Goal: Task Accomplishment & Management: Complete application form

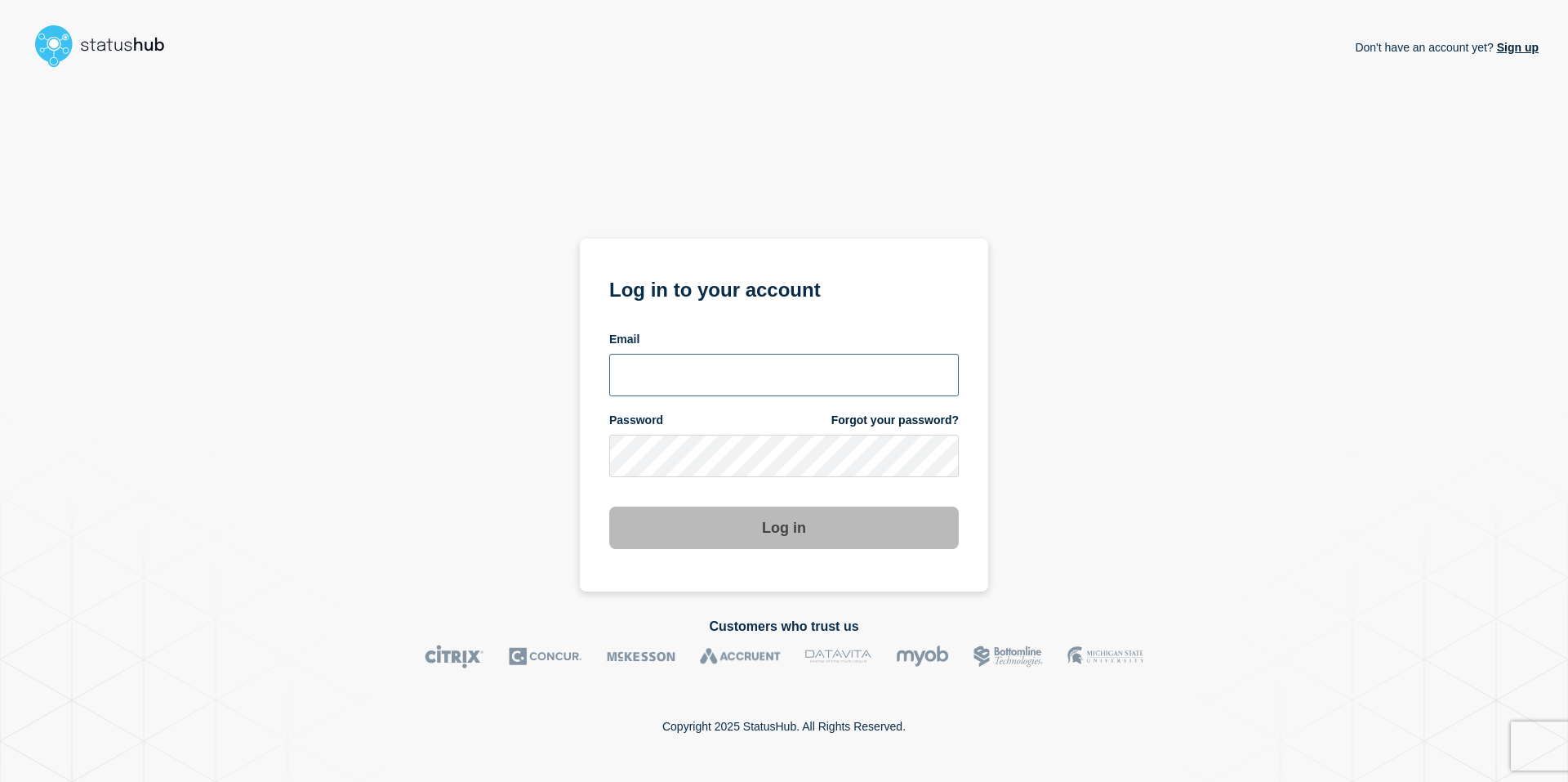
click at [785, 388] on input "email input" at bounding box center [784, 375] width 350 height 43
type input "rich1448@msu.edu"
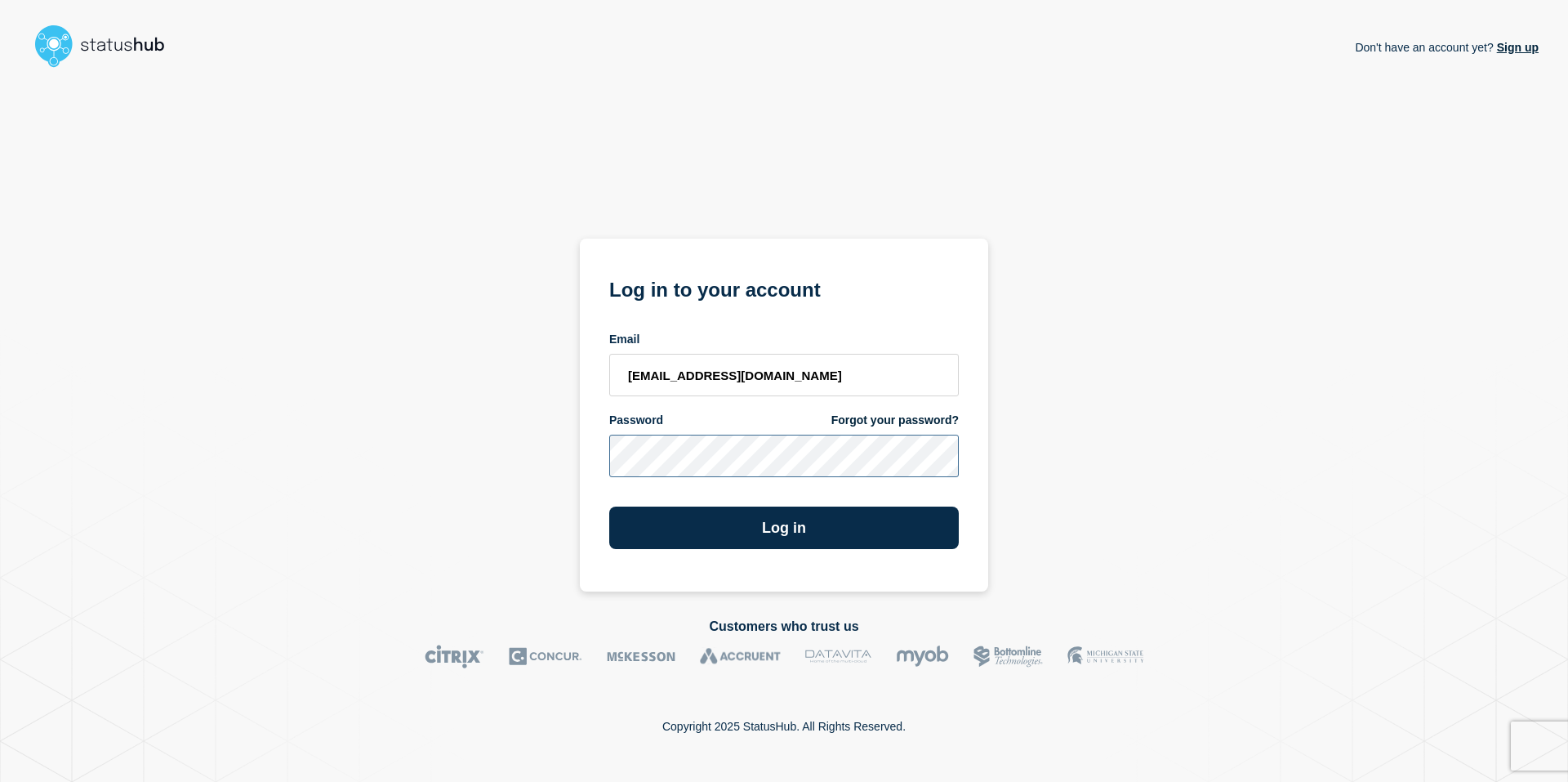
click at [610, 506] on button "Log in" at bounding box center [784, 527] width 350 height 43
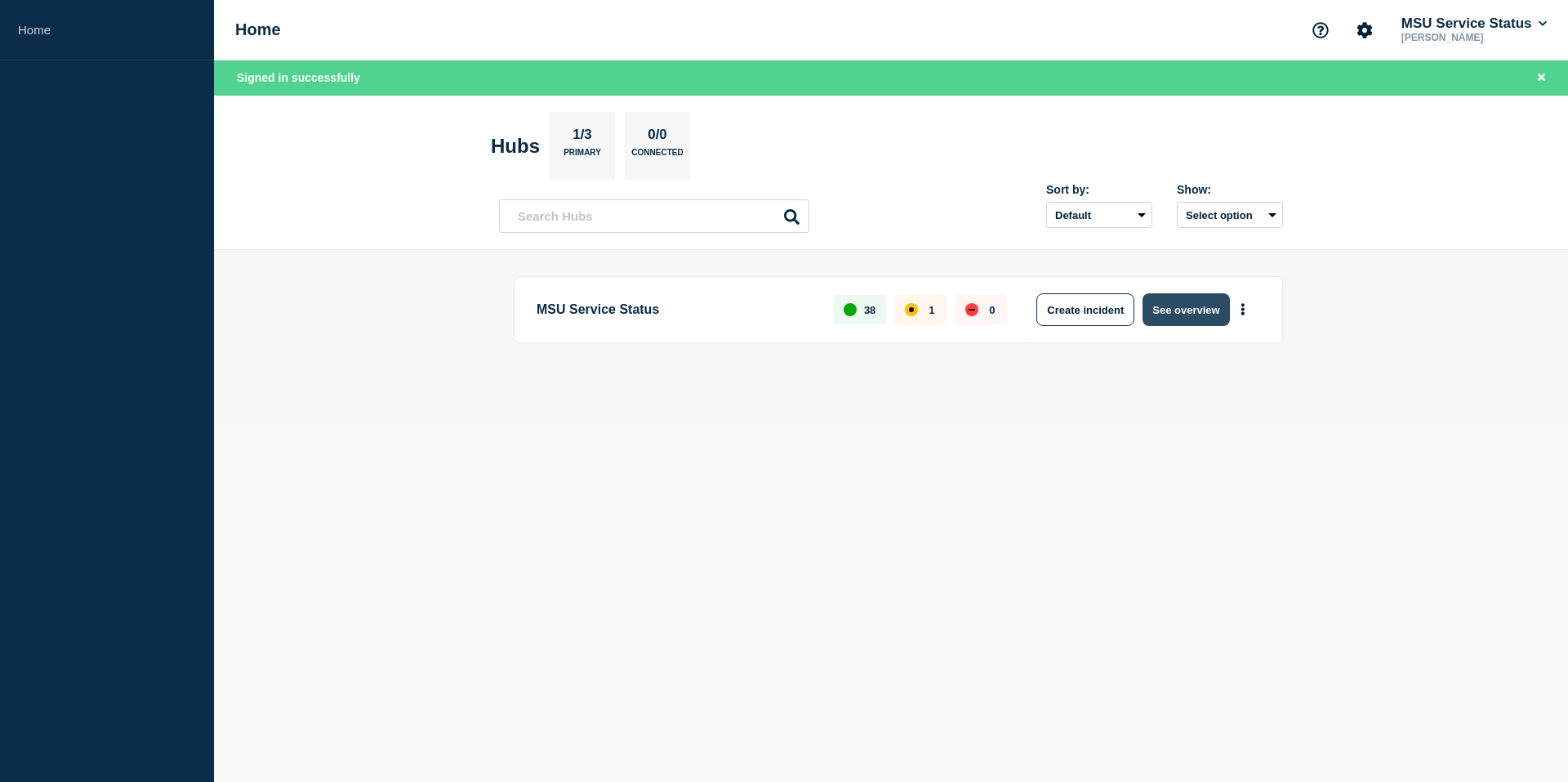
click at [1214, 310] on button "See overview" at bounding box center [1185, 309] width 87 height 33
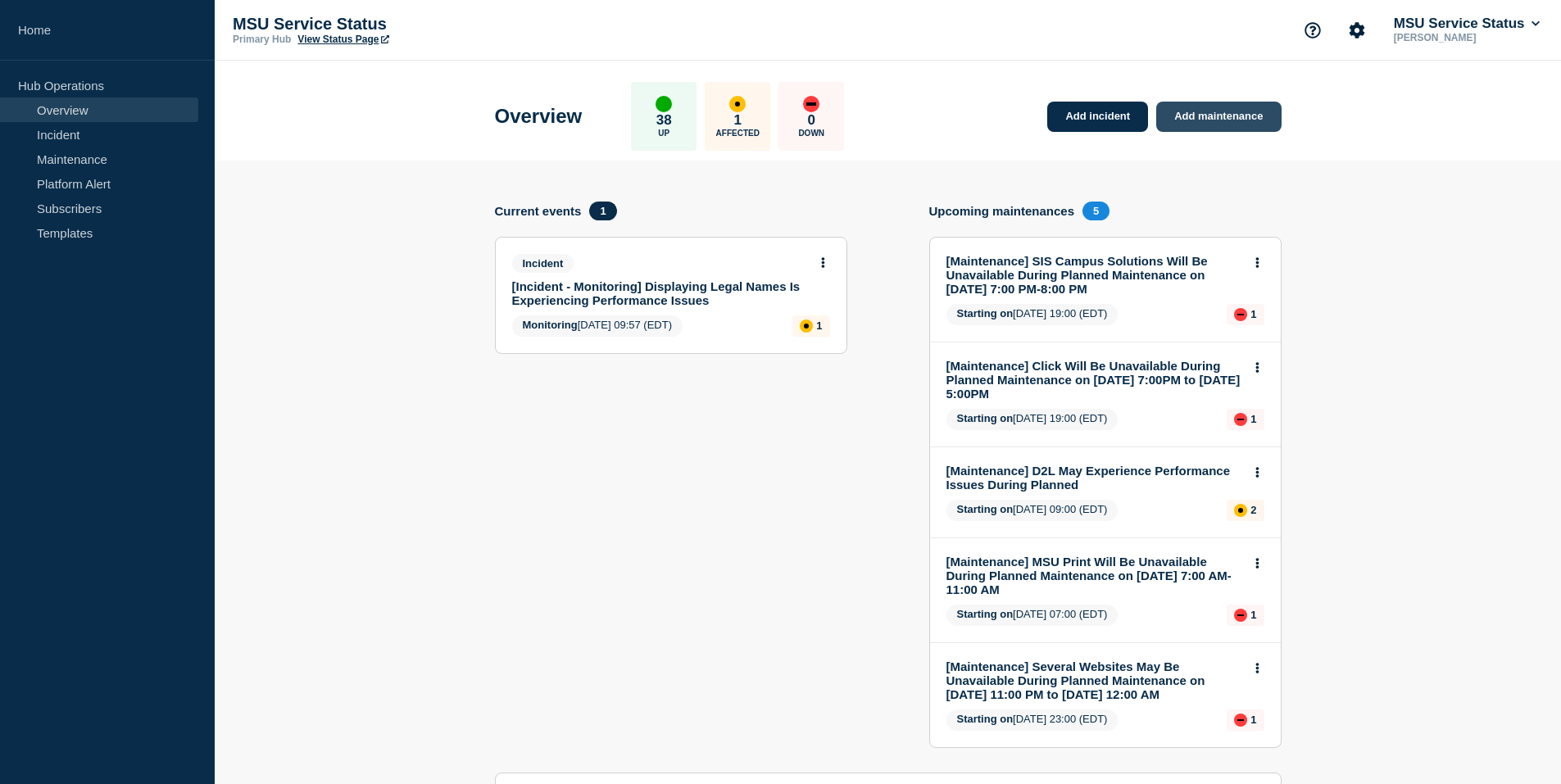
click at [1195, 124] on link "Add maintenance" at bounding box center [1218, 117] width 125 height 30
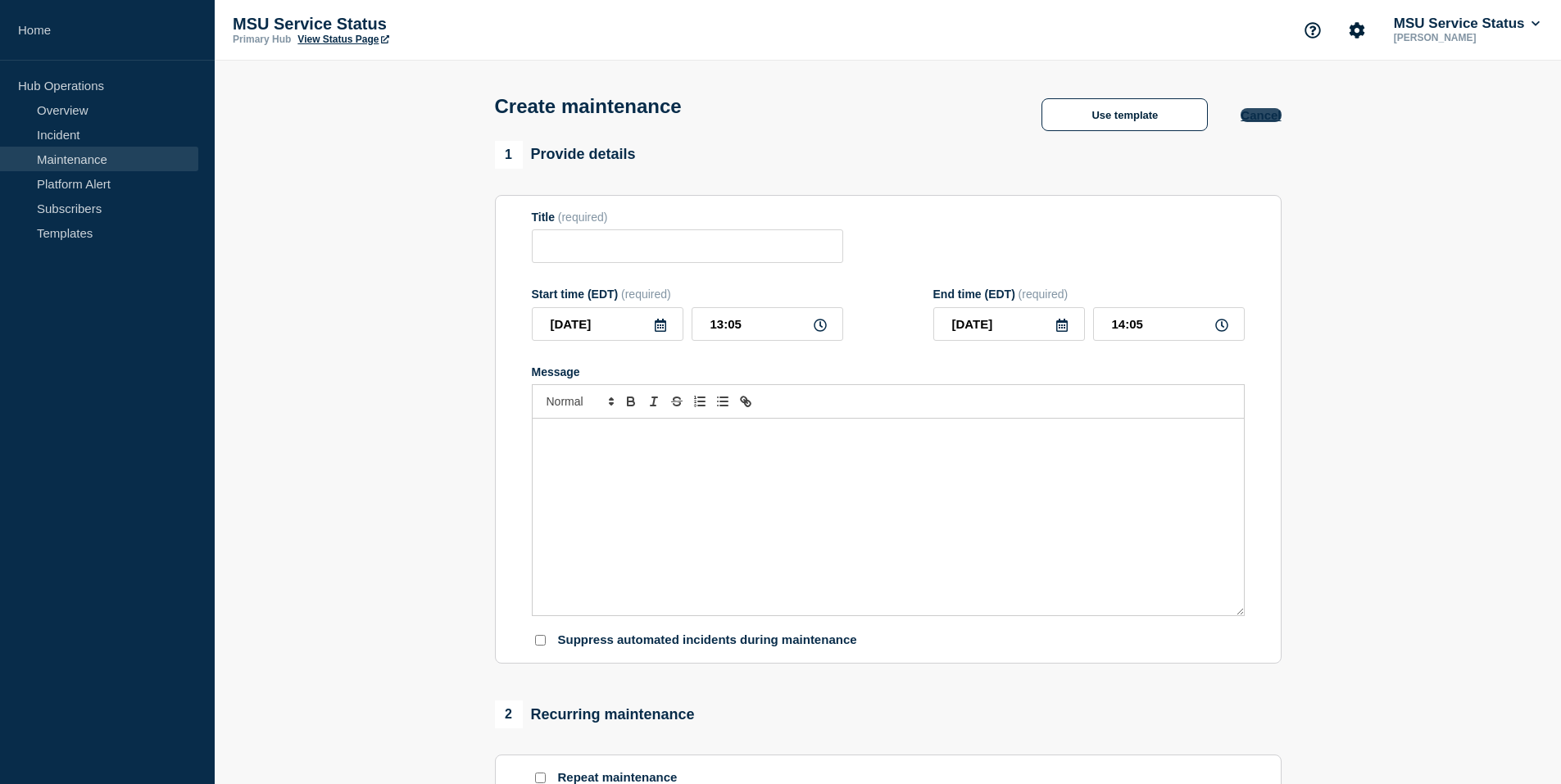
click at [1261, 122] on button "Cancel" at bounding box center [1260, 115] width 40 height 14
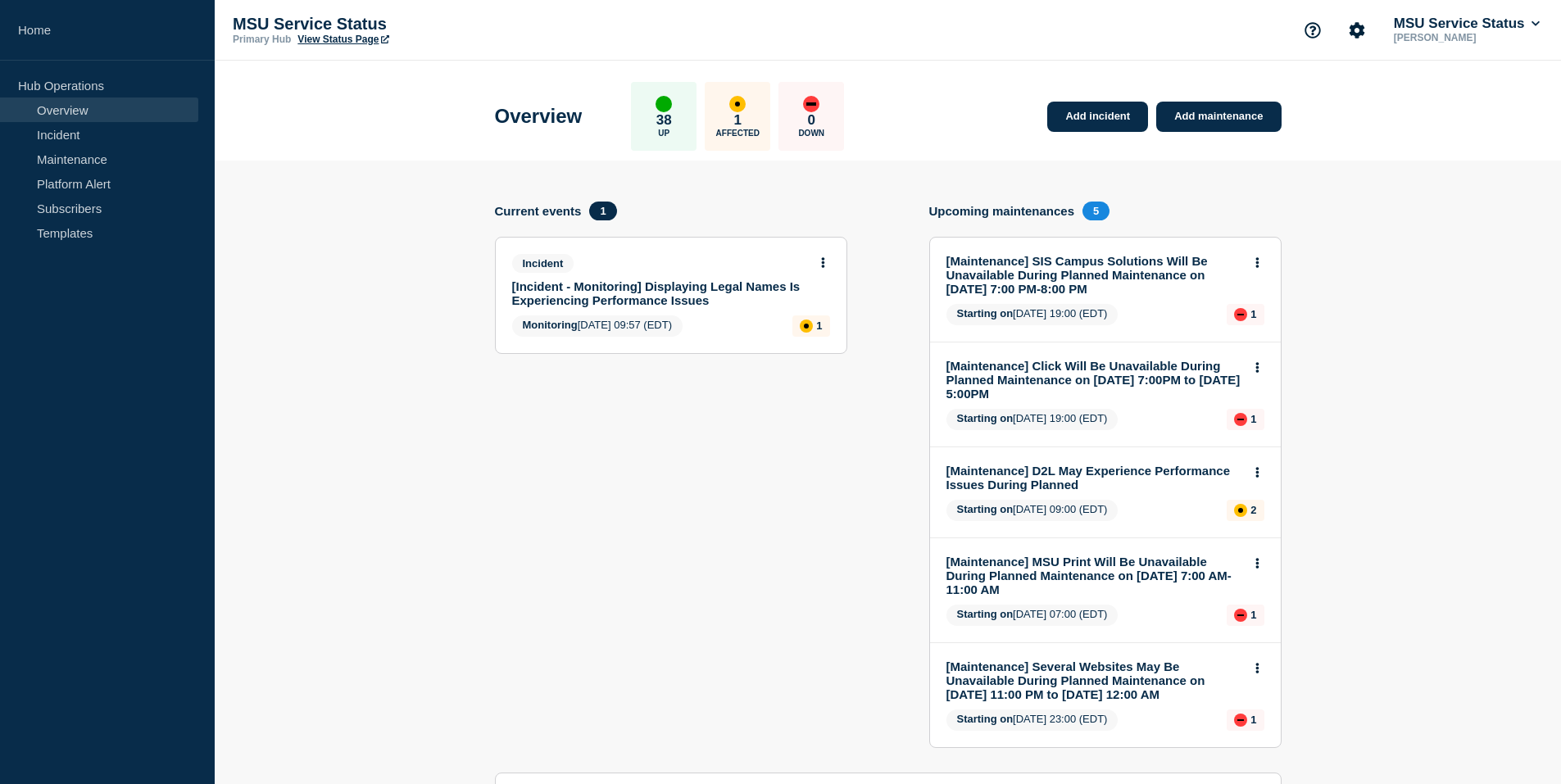
click at [1045, 275] on link "[Maintenance] SIS Campus Solutions Will Be Unavailable During Planned Maintenan…" at bounding box center [1094, 275] width 296 height 42
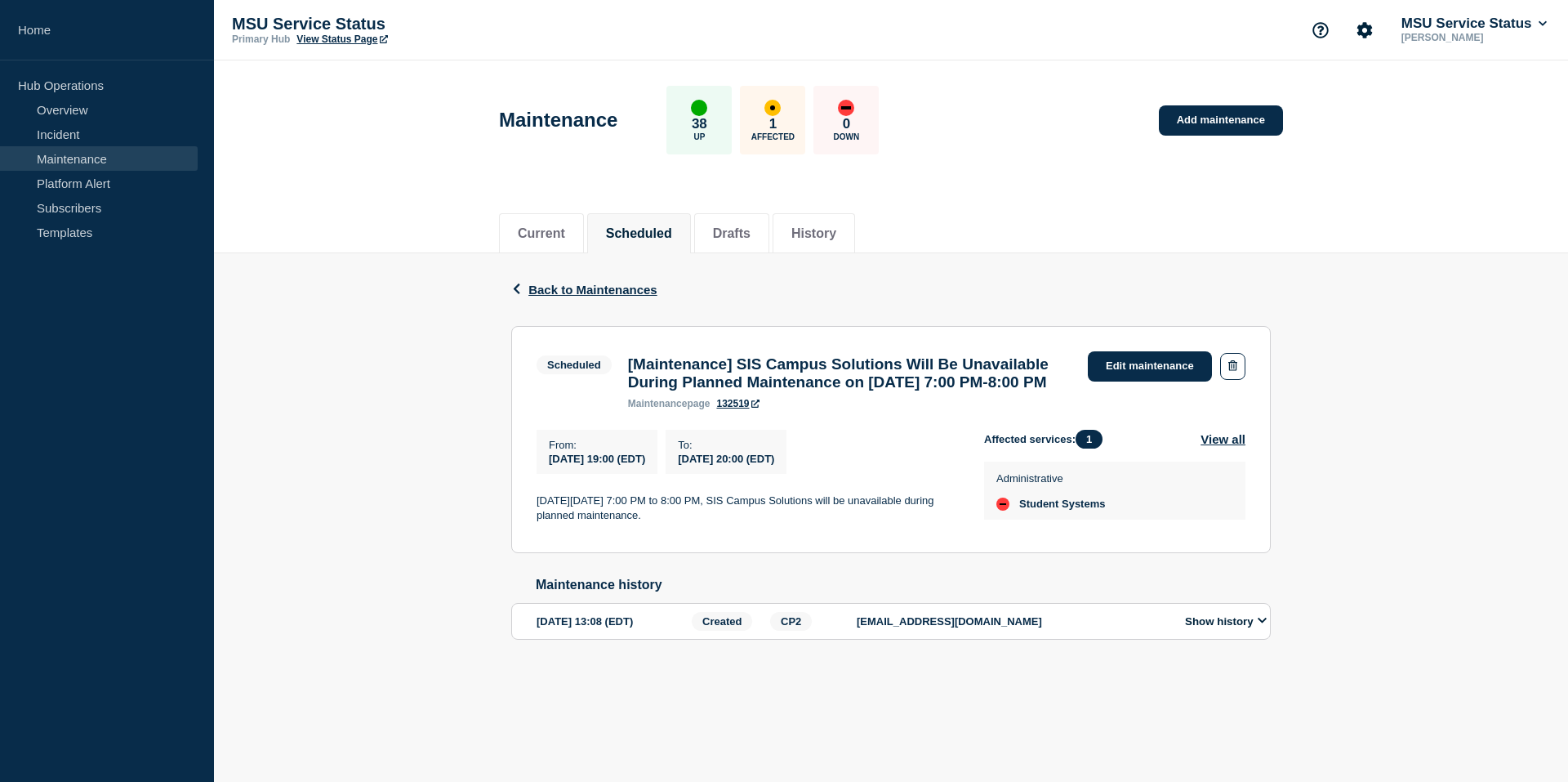
click at [1245, 629] on button "Show history" at bounding box center [1226, 622] width 92 height 14
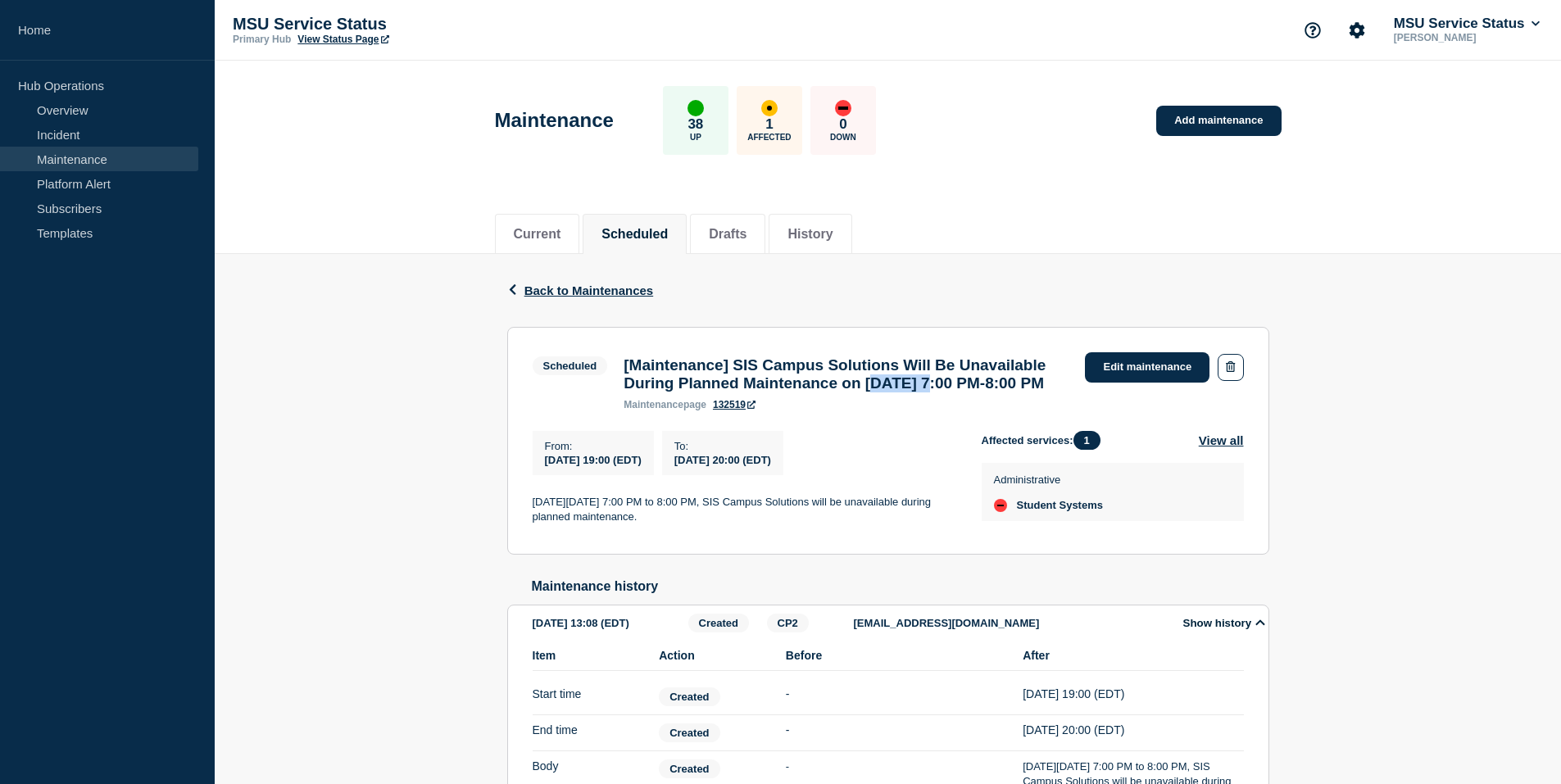
drag, startPoint x: 621, startPoint y: 412, endPoint x: 686, endPoint y: 405, distance: 65.4
click at [686, 405] on div "[Maintenance] SIS Campus Solutions Will Be Unavailable During Planned Maintenan…" at bounding box center [846, 384] width 462 height 54
drag, startPoint x: 686, startPoint y: 405, endPoint x: 833, endPoint y: 420, distance: 147.8
click at [833, 392] on h3 "[Maintenance] SIS Campus Solutions Will Be Unavailable During Planned Maintenan…" at bounding box center [845, 375] width 445 height 36
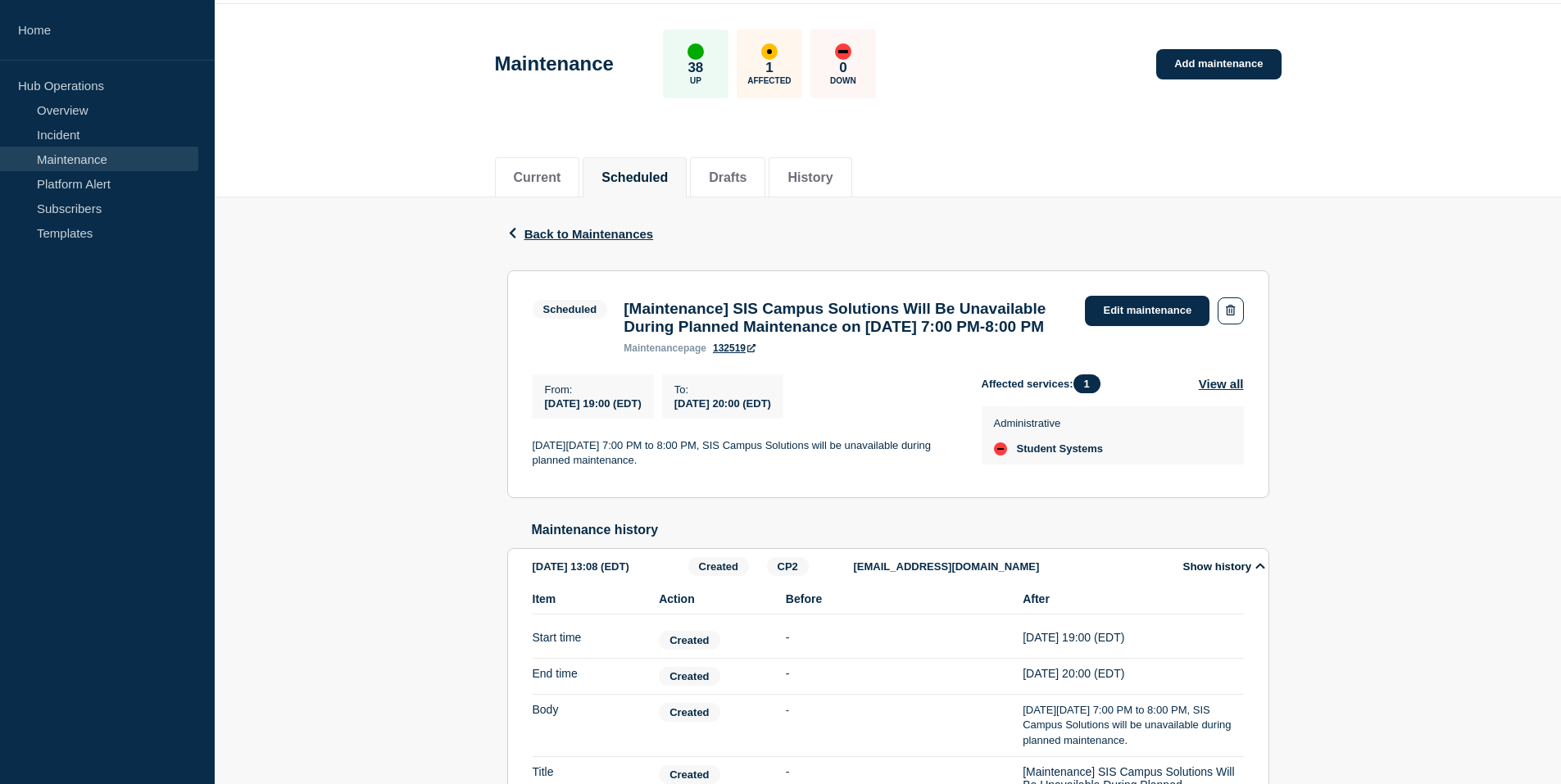
scroll to position [56, 0]
drag, startPoint x: 647, startPoint y: 481, endPoint x: 706, endPoint y: 488, distance: 59.4
click at [706, 469] on p "[DATE][DATE] 7:00 PM to 8:00 PM, SIS Campus Solutions will be unavailable durin…" at bounding box center [744, 454] width 423 height 30
drag, startPoint x: 706, startPoint y: 488, endPoint x: 798, endPoint y: 549, distance: 110.4
click at [798, 549] on div "Back Back to Maintenances Scheduled [Maintenance] SIS Campus Solutions Will Be …" at bounding box center [887, 535] width 786 height 676
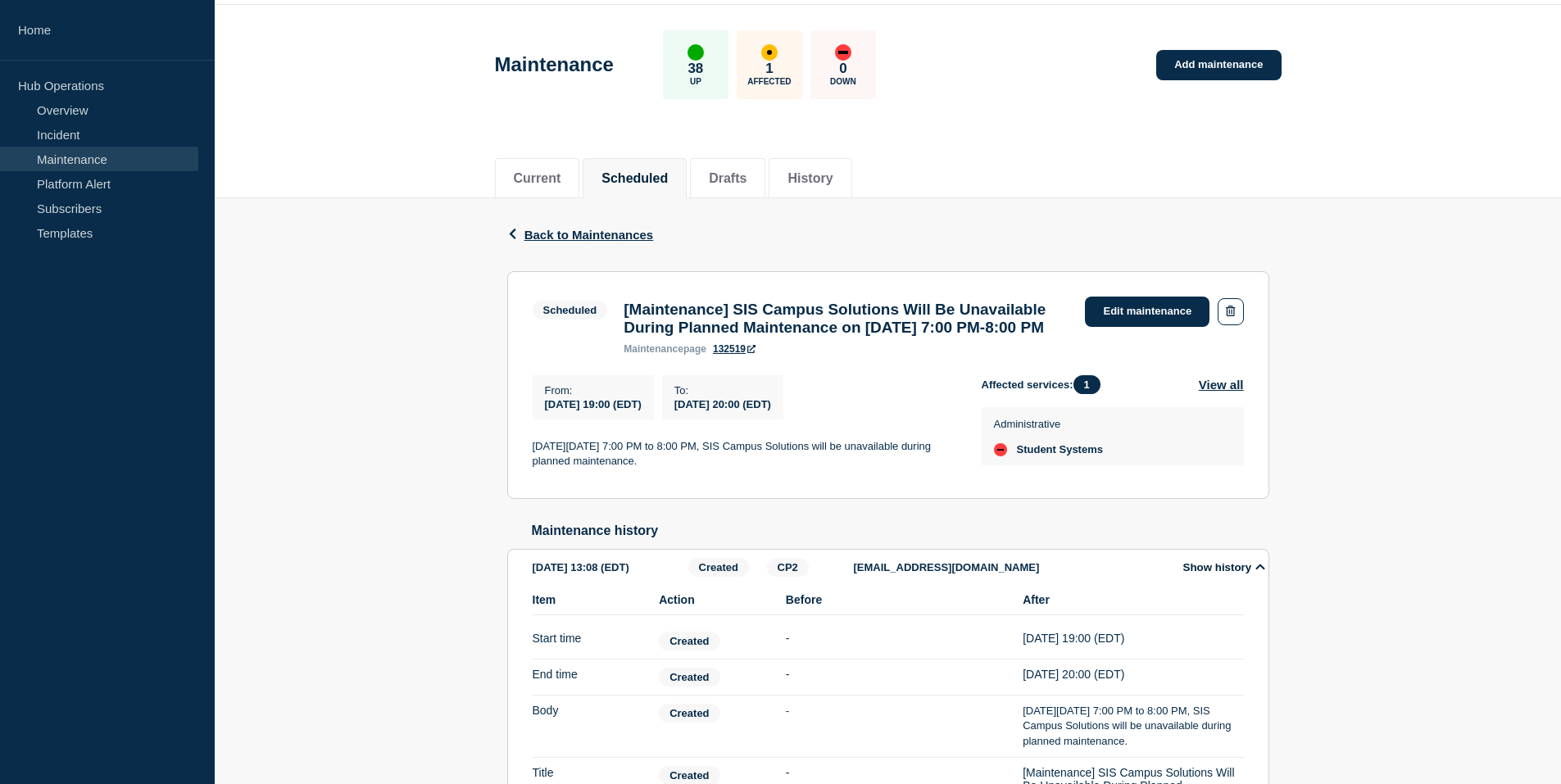
click at [733, 355] on link "132519" at bounding box center [734, 349] width 43 height 11
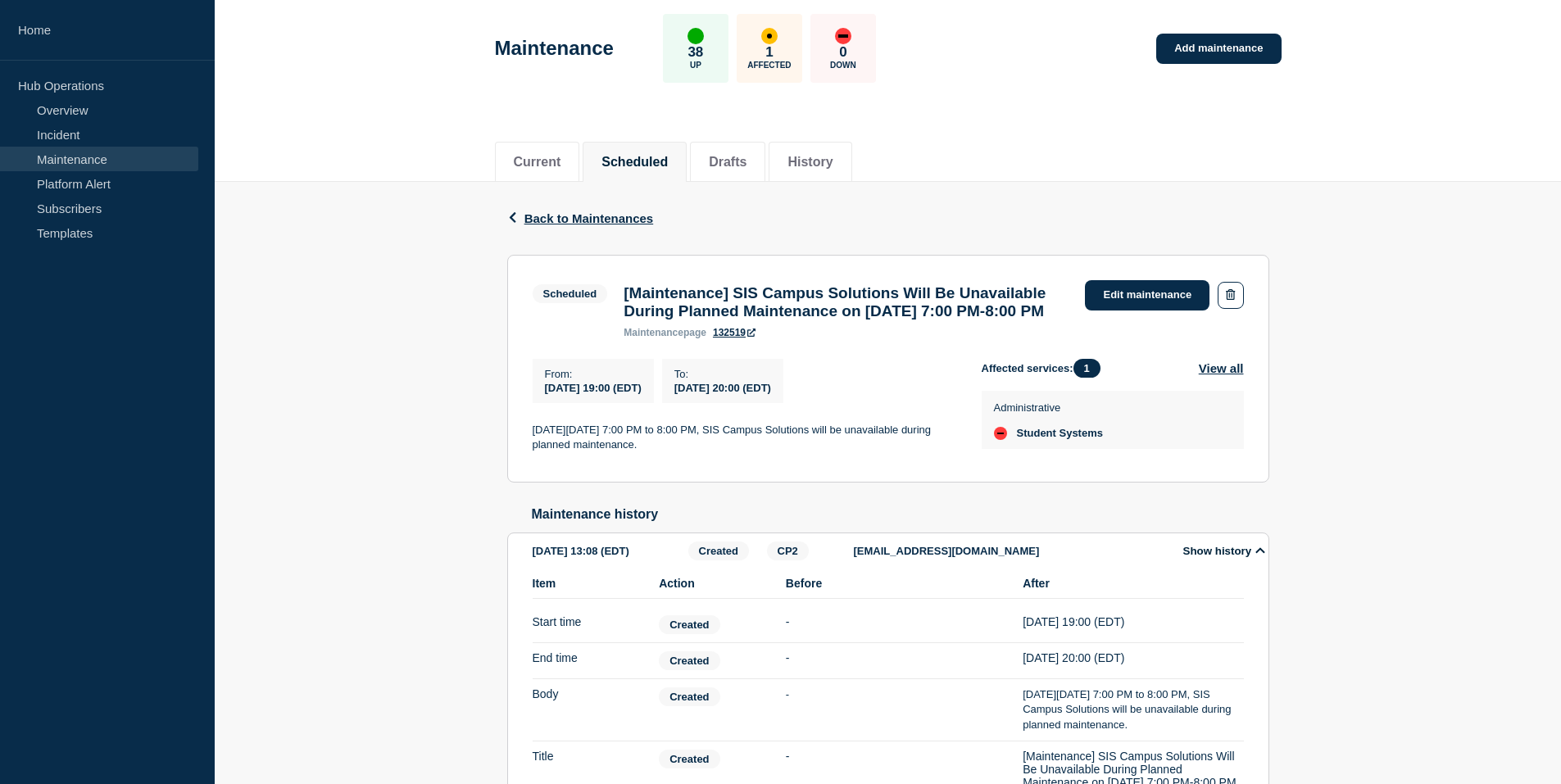
scroll to position [0, 0]
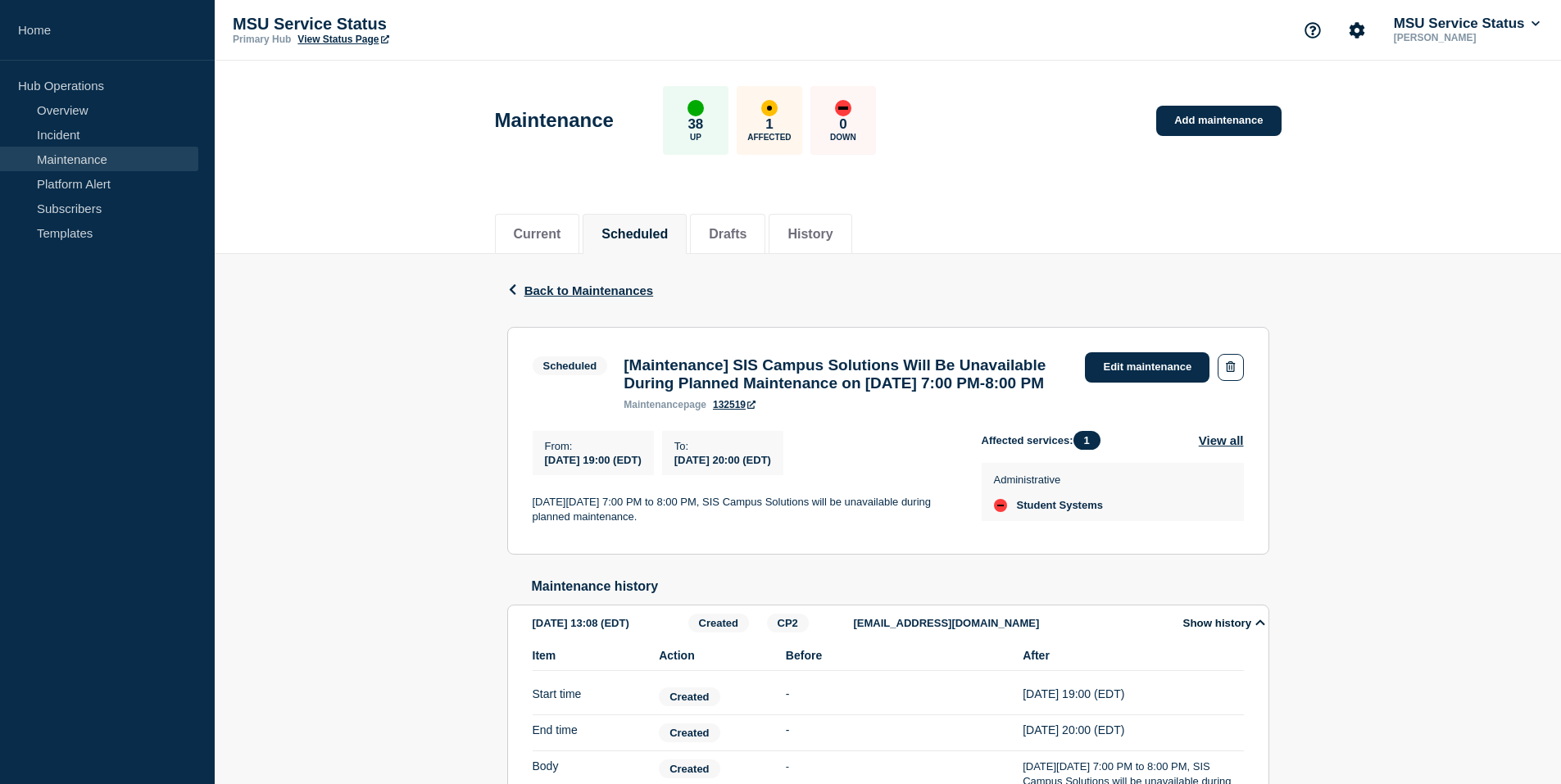
click at [396, 505] on div "Back Back to Maintenances Scheduled [Maintenance] SIS Campus Solutions Will Be …" at bounding box center [887, 591] width 1346 height 676
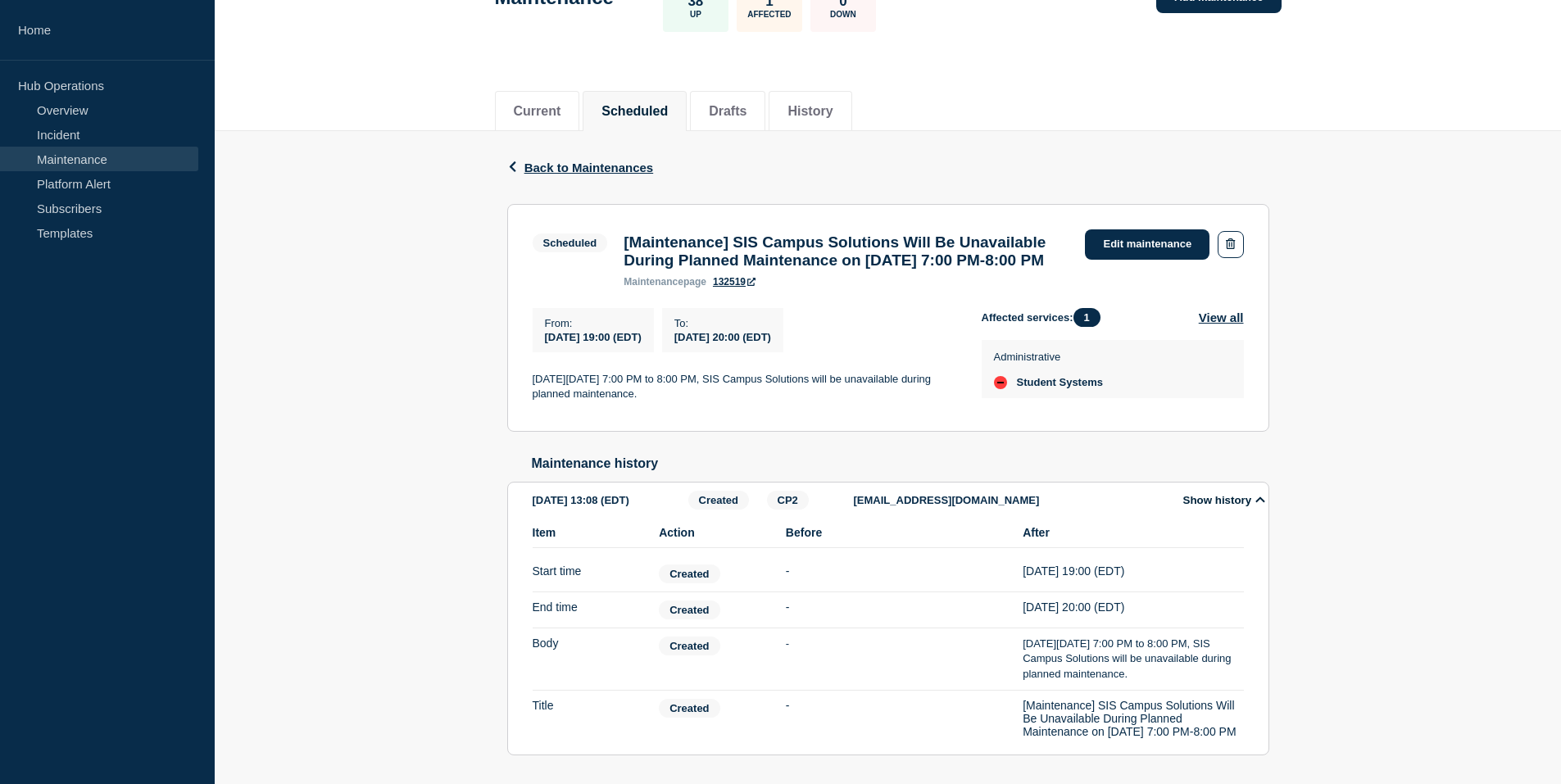
scroll to position [220, 0]
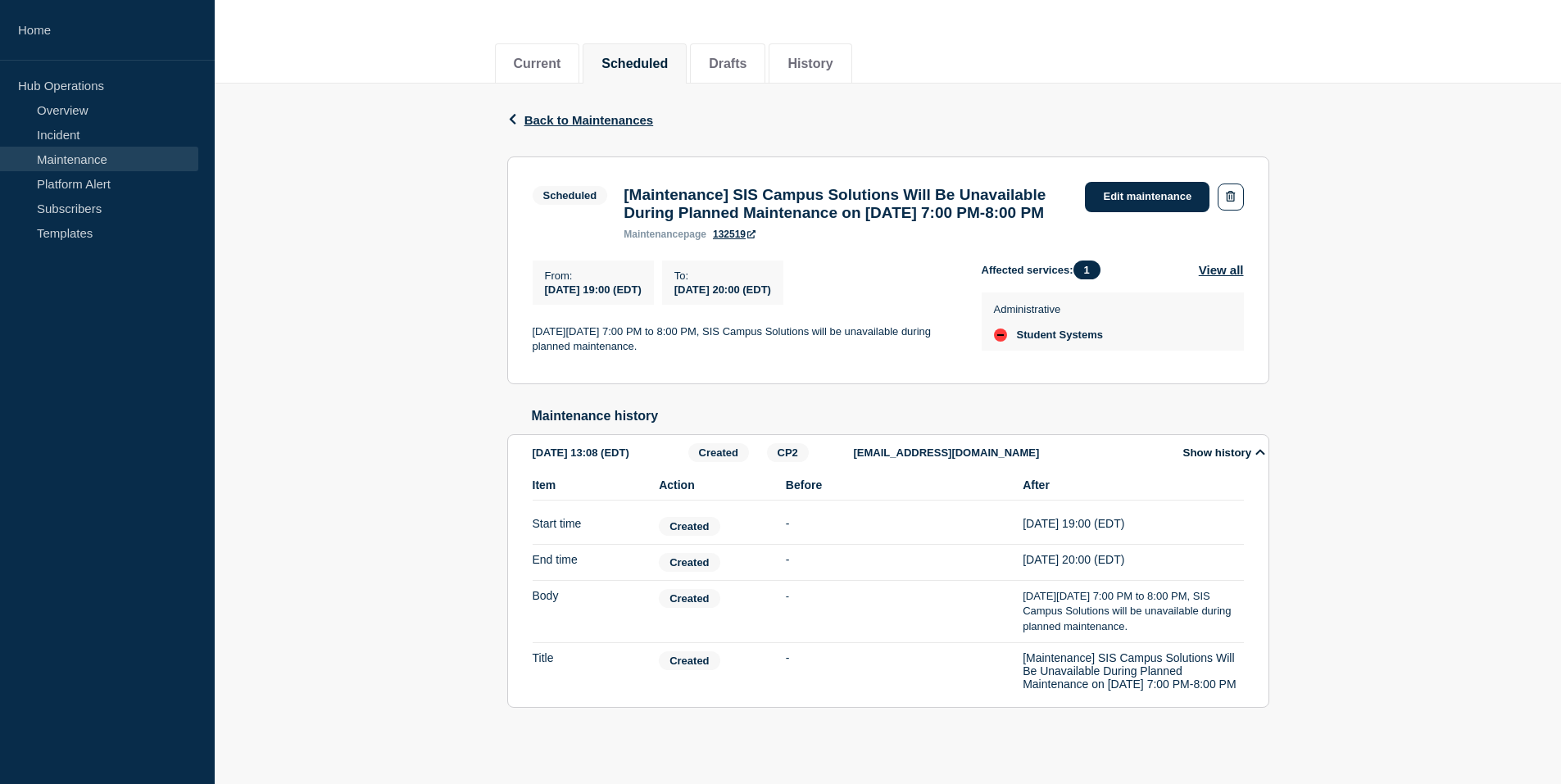
click at [735, 229] on link "132519" at bounding box center [734, 234] width 43 height 11
click at [564, 84] on div "Back Back to Maintenances" at bounding box center [888, 120] width 763 height 73
click at [564, 113] on span "Back to Maintenances" at bounding box center [590, 120] width 130 height 14
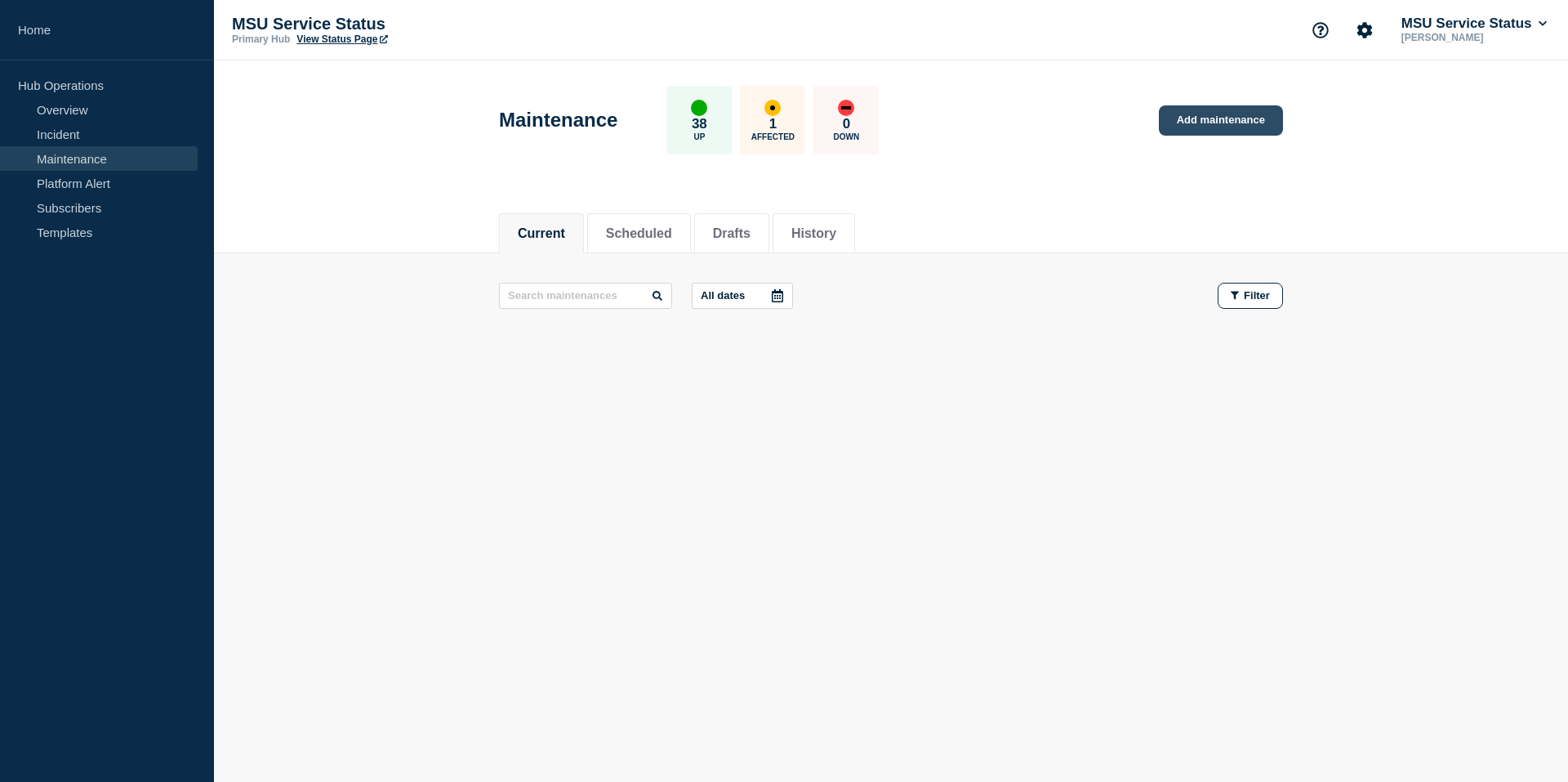
click at [1232, 120] on link "Add maintenance" at bounding box center [1221, 121] width 125 height 30
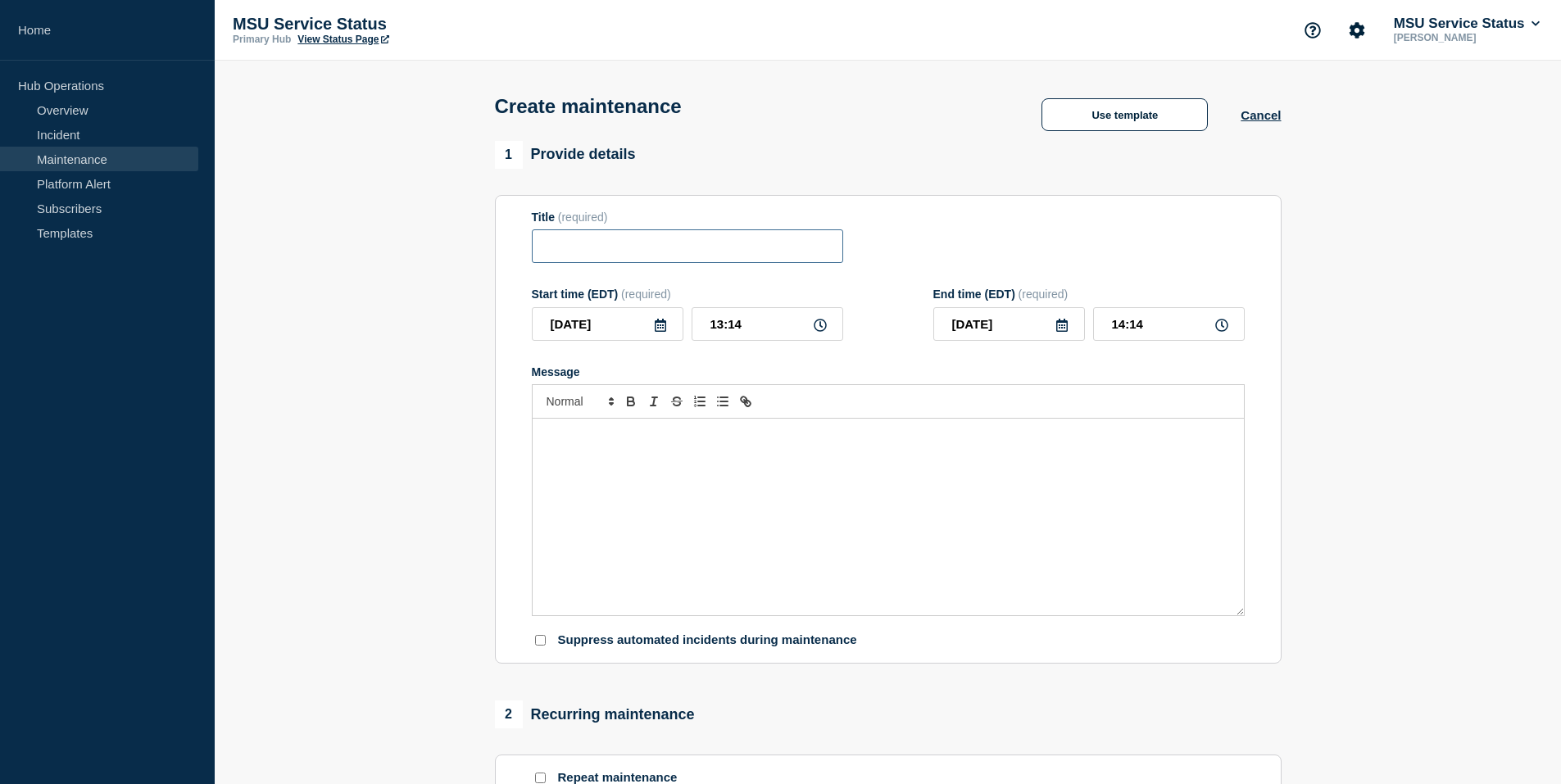
paste input "[Maintenance] SIS Campus Solutions Will Be Unavailable During Planned Maintenan…"
type input "[Maintenance] SIS Campus Solutions Will Be Unavailable During Planned Maintenan…"
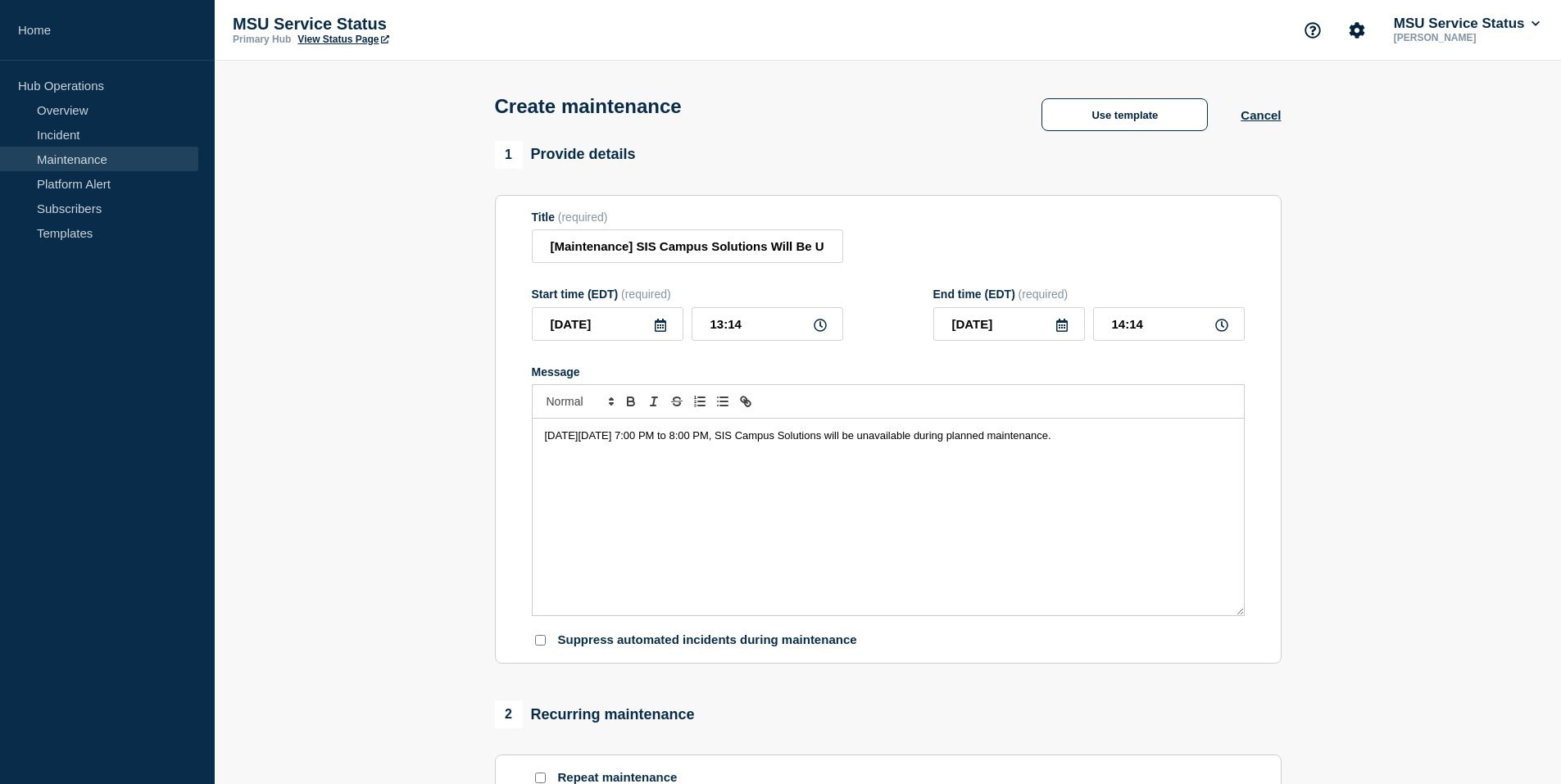
click at [660, 325] on icon at bounding box center [660, 325] width 11 height 13
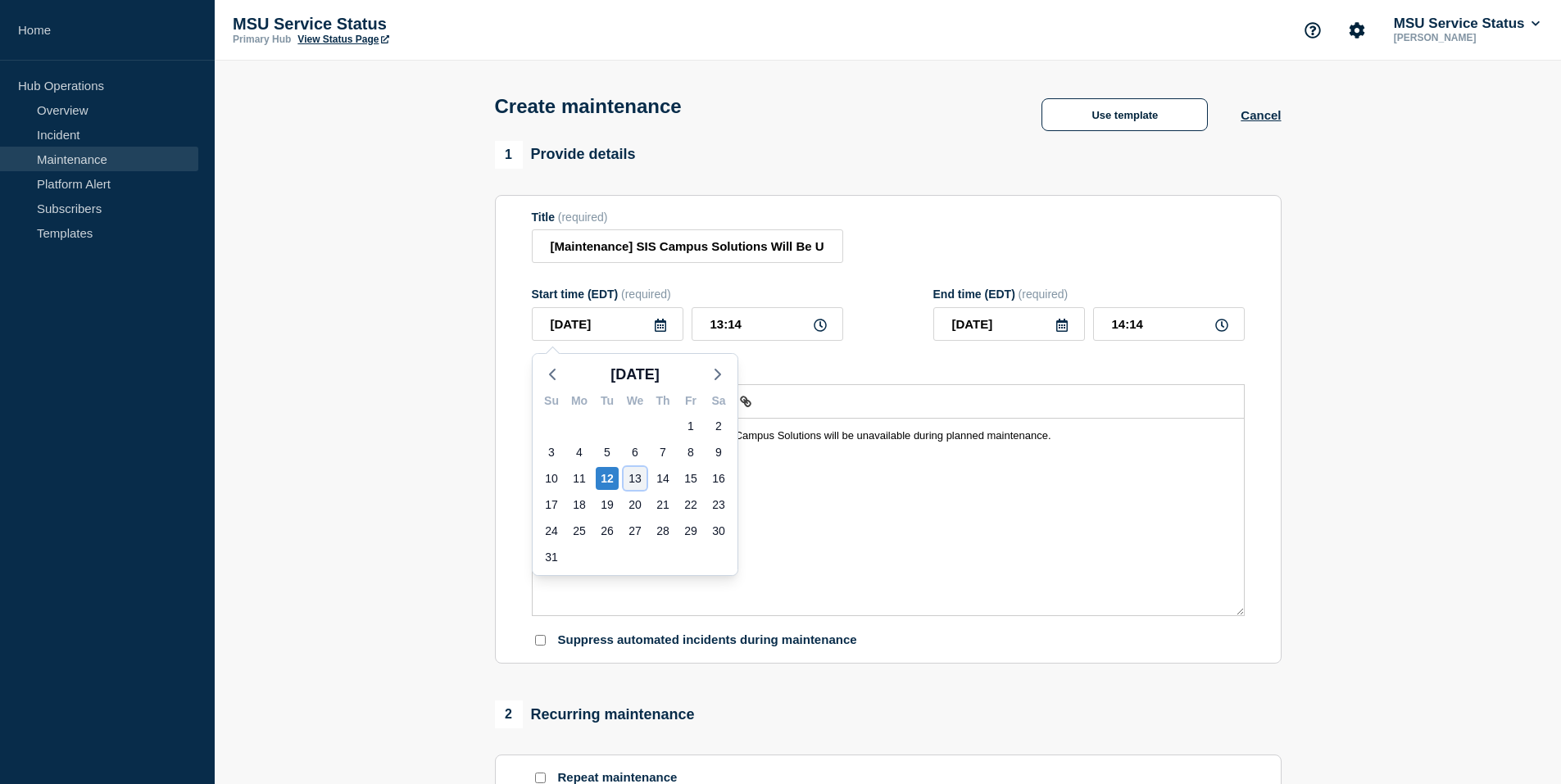
click at [642, 481] on div "13" at bounding box center [635, 477] width 23 height 23
type input "[DATE]"
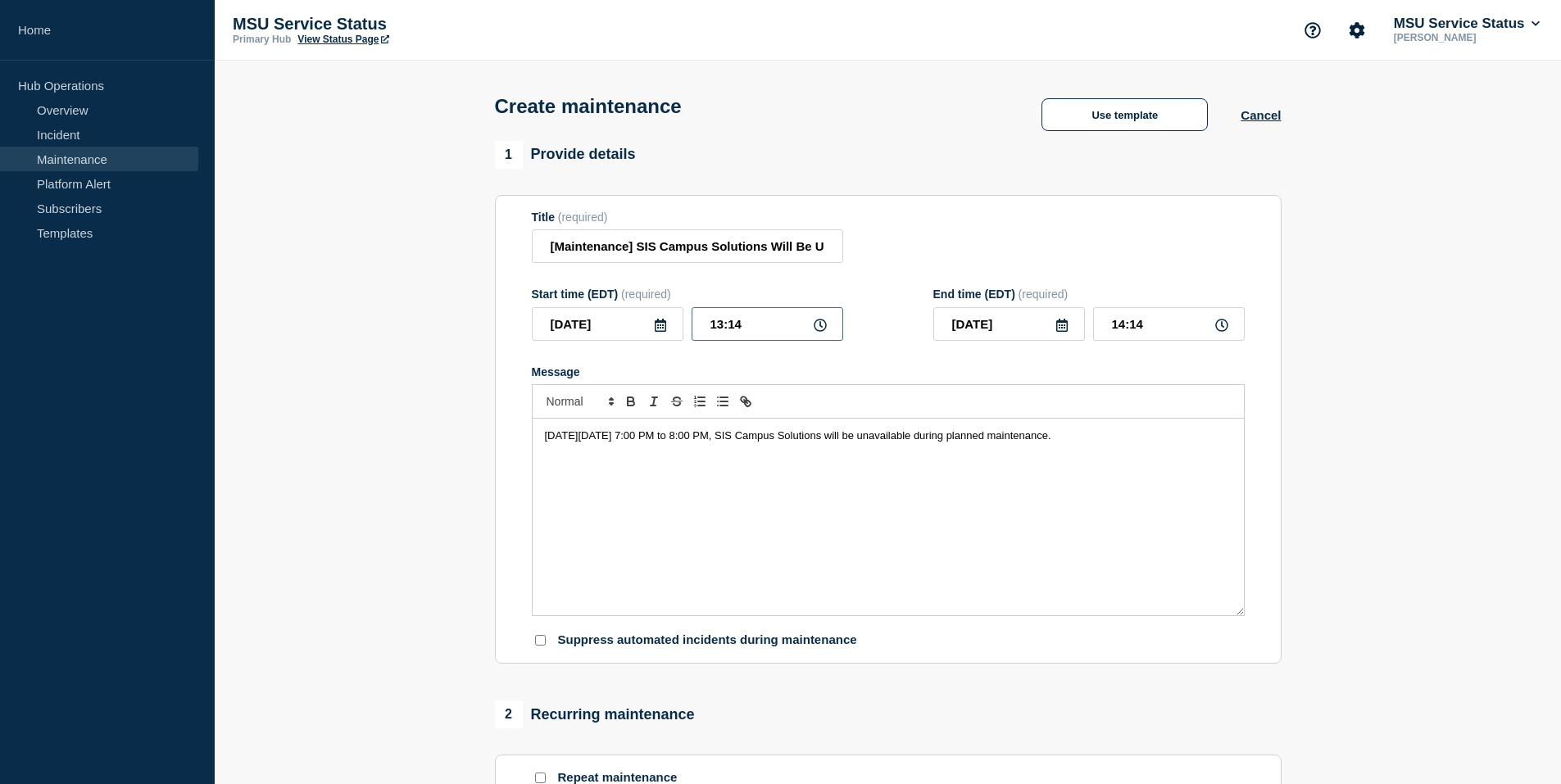
drag, startPoint x: 780, startPoint y: 328, endPoint x: 615, endPoint y: 326, distance: 165.0
click at [615, 326] on div "[DATE] 13:14" at bounding box center [688, 324] width 312 height 34
type input "17:00"
type input "18:00"
click at [1219, 330] on icon at bounding box center [1221, 325] width 13 height 13
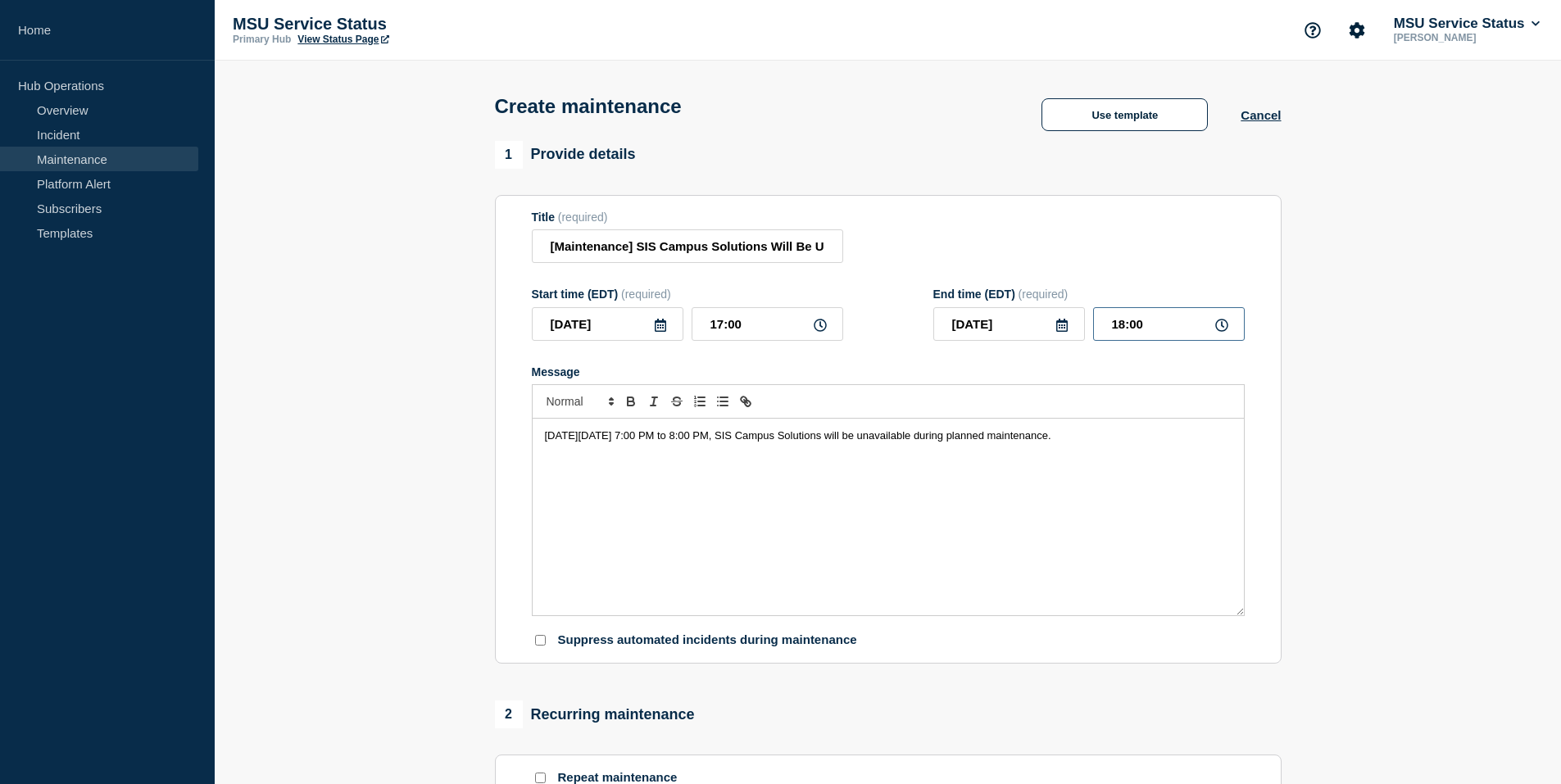
click at [1188, 330] on input "18:00" at bounding box center [1169, 324] width 152 height 34
click at [719, 327] on input "17:00" at bounding box center [768, 324] width 152 height 34
type input "19:00"
type input "20:00"
click at [1161, 329] on input "20:00" at bounding box center [1169, 324] width 152 height 34
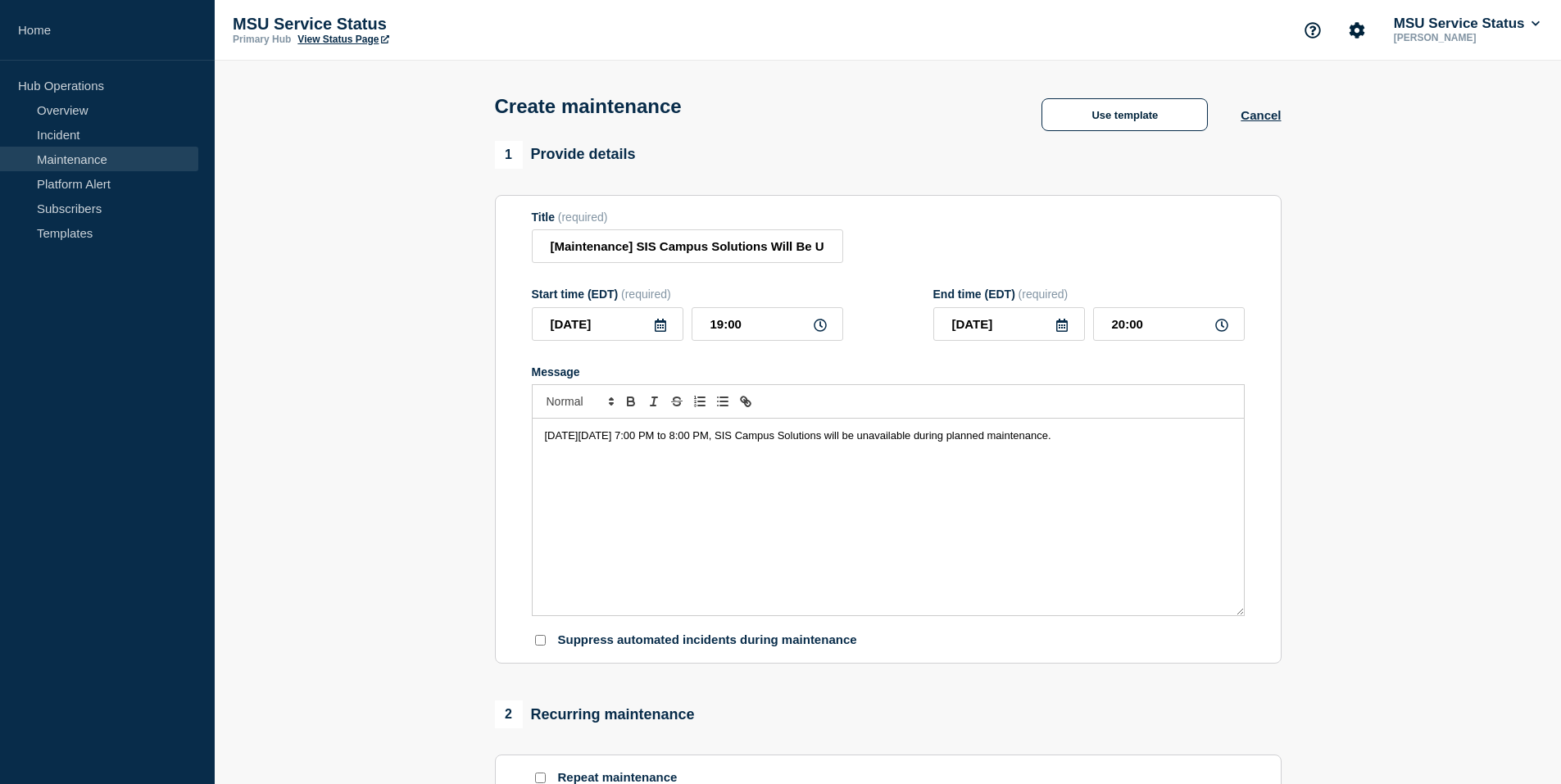
click at [1076, 529] on div "[DATE][DATE] 7:00 PM to 8:00 PM, SIS Campus Solutions will be unavailable durin…" at bounding box center [888, 516] width 712 height 197
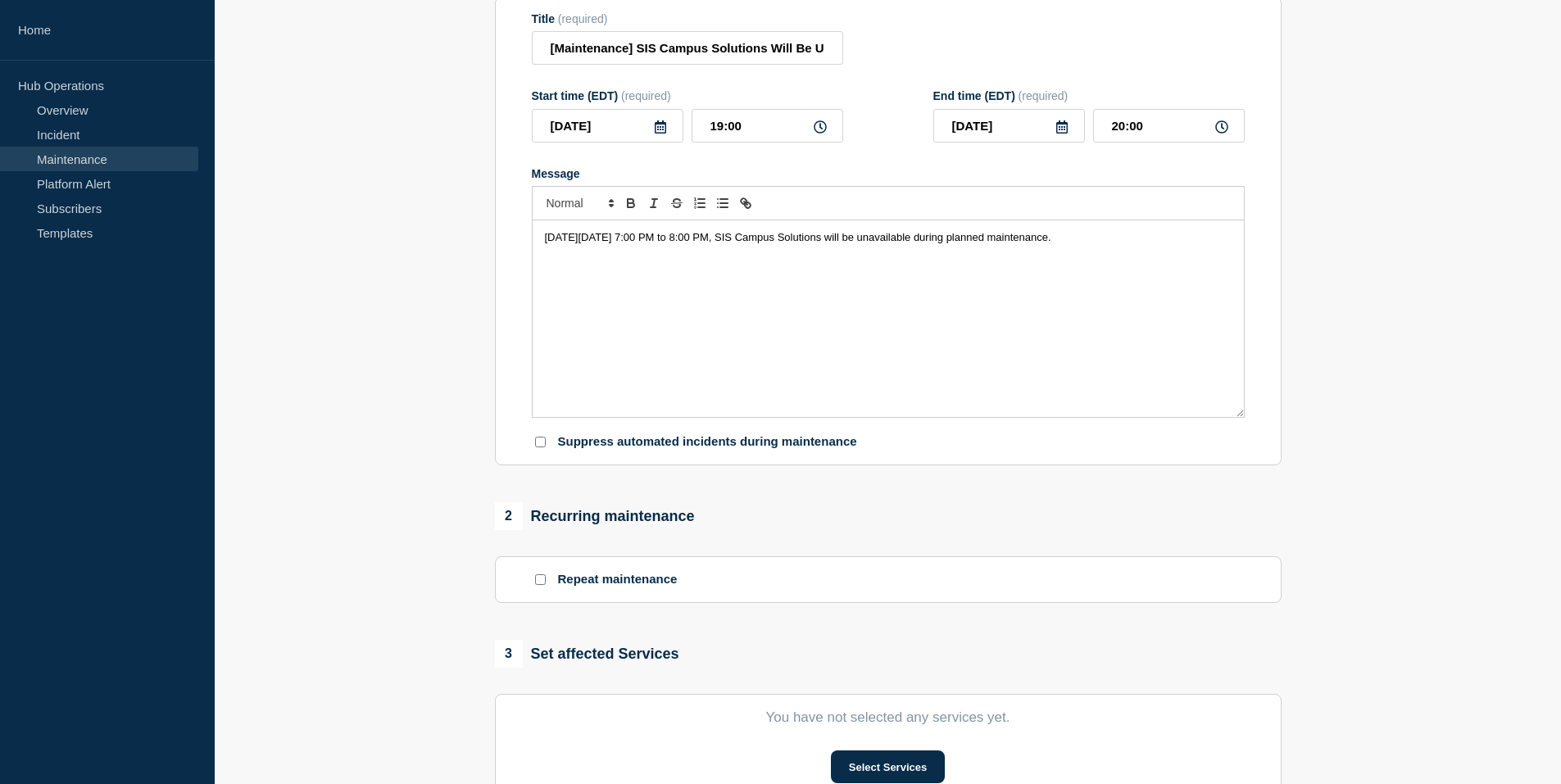
scroll to position [246, 0]
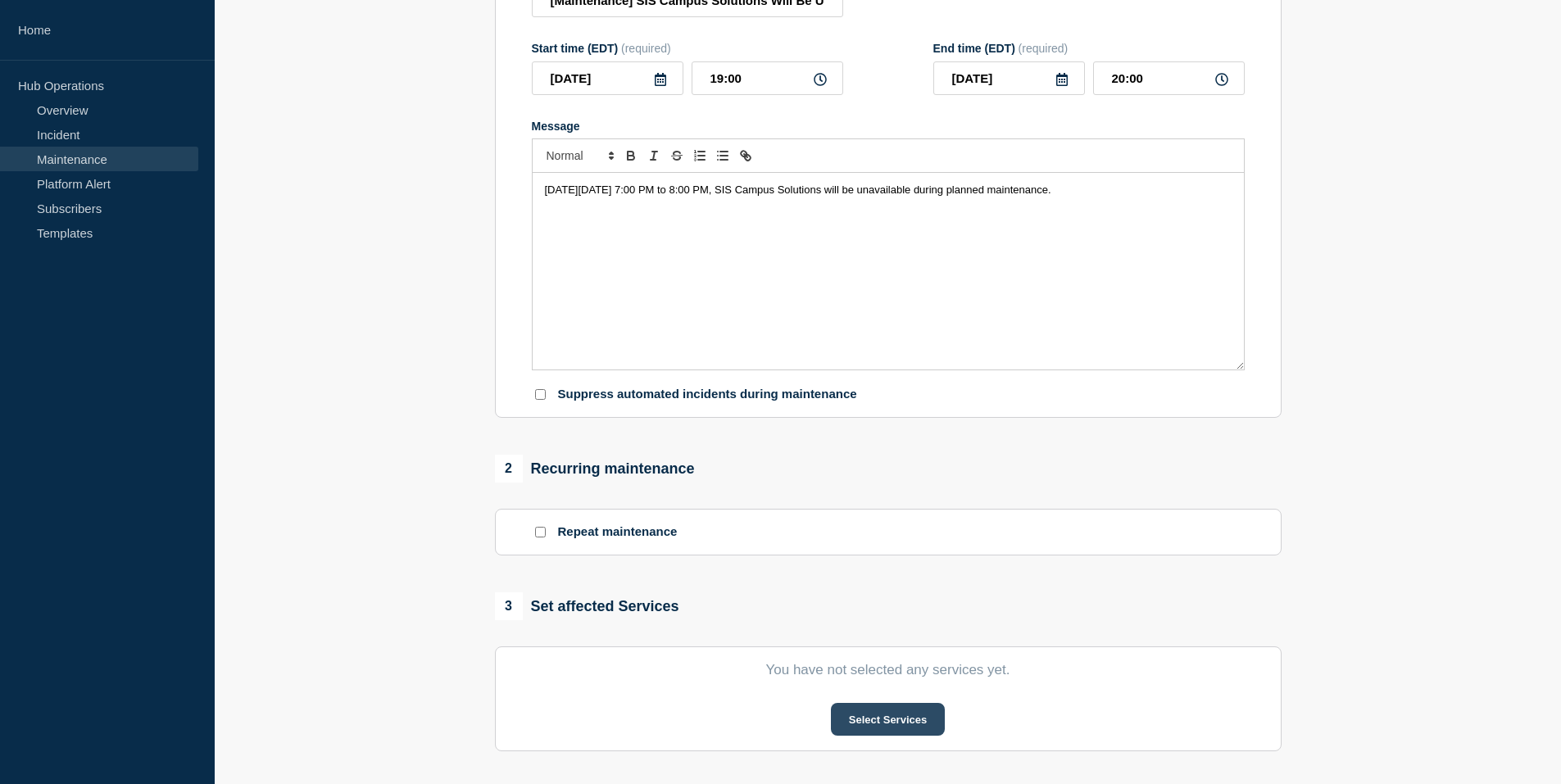
click at [924, 721] on button "Select Services" at bounding box center [887, 719] width 114 height 33
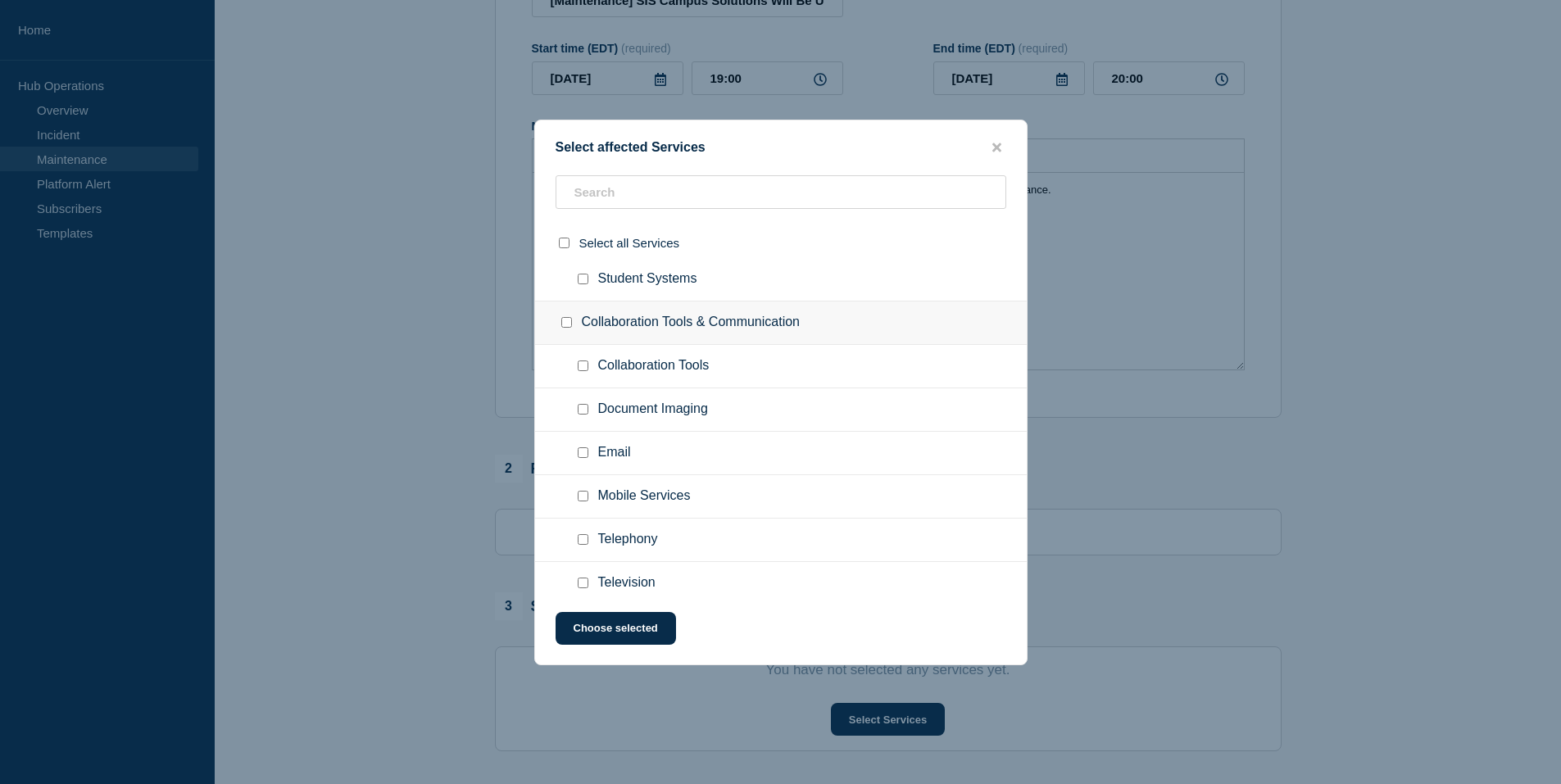
scroll to position [491, 0]
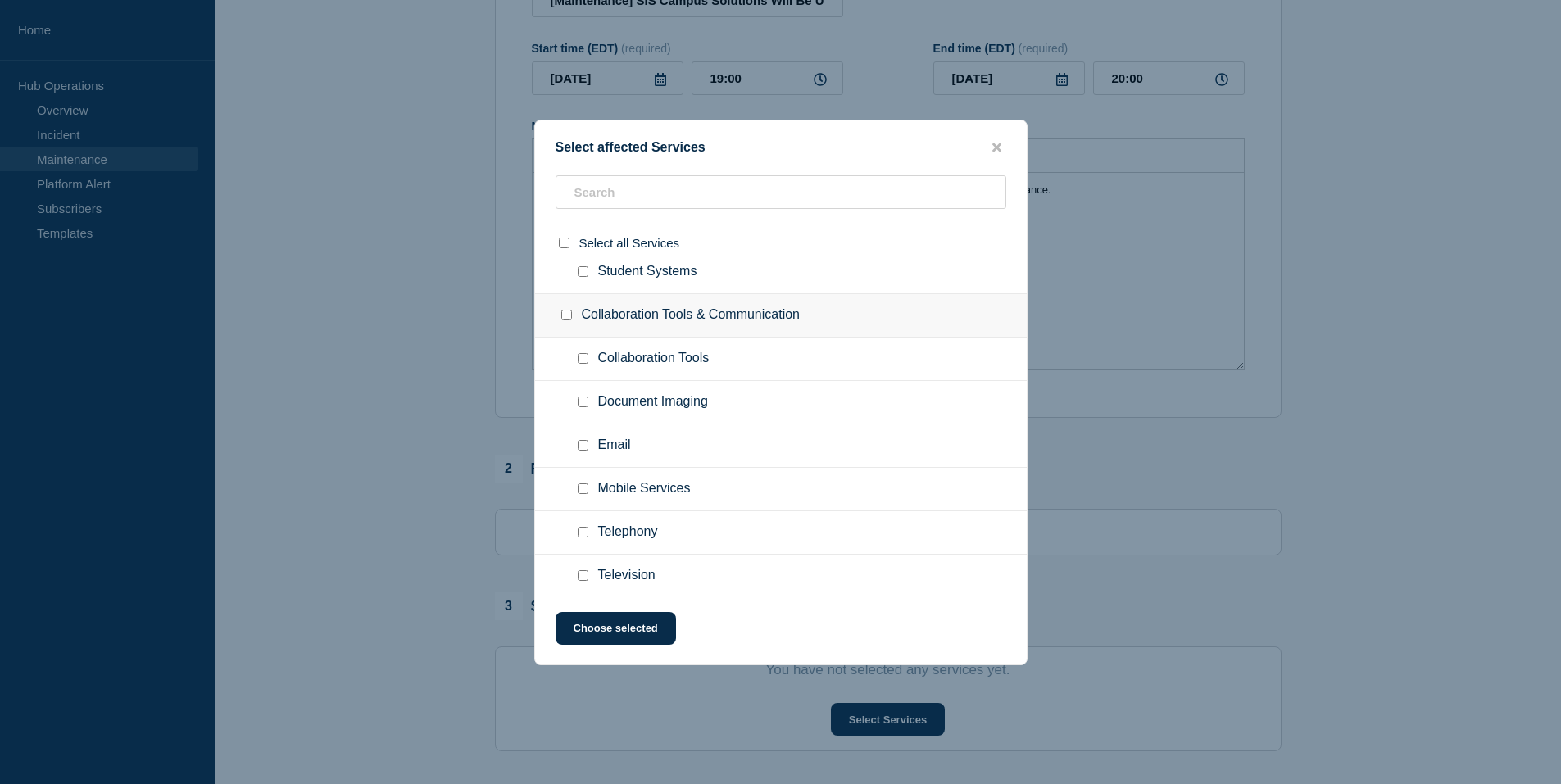
click at [582, 272] on input "Student Systems checkbox" at bounding box center [583, 271] width 11 height 11
checkbox input "true"
click at [629, 630] on button "Choose selected" at bounding box center [616, 628] width 121 height 33
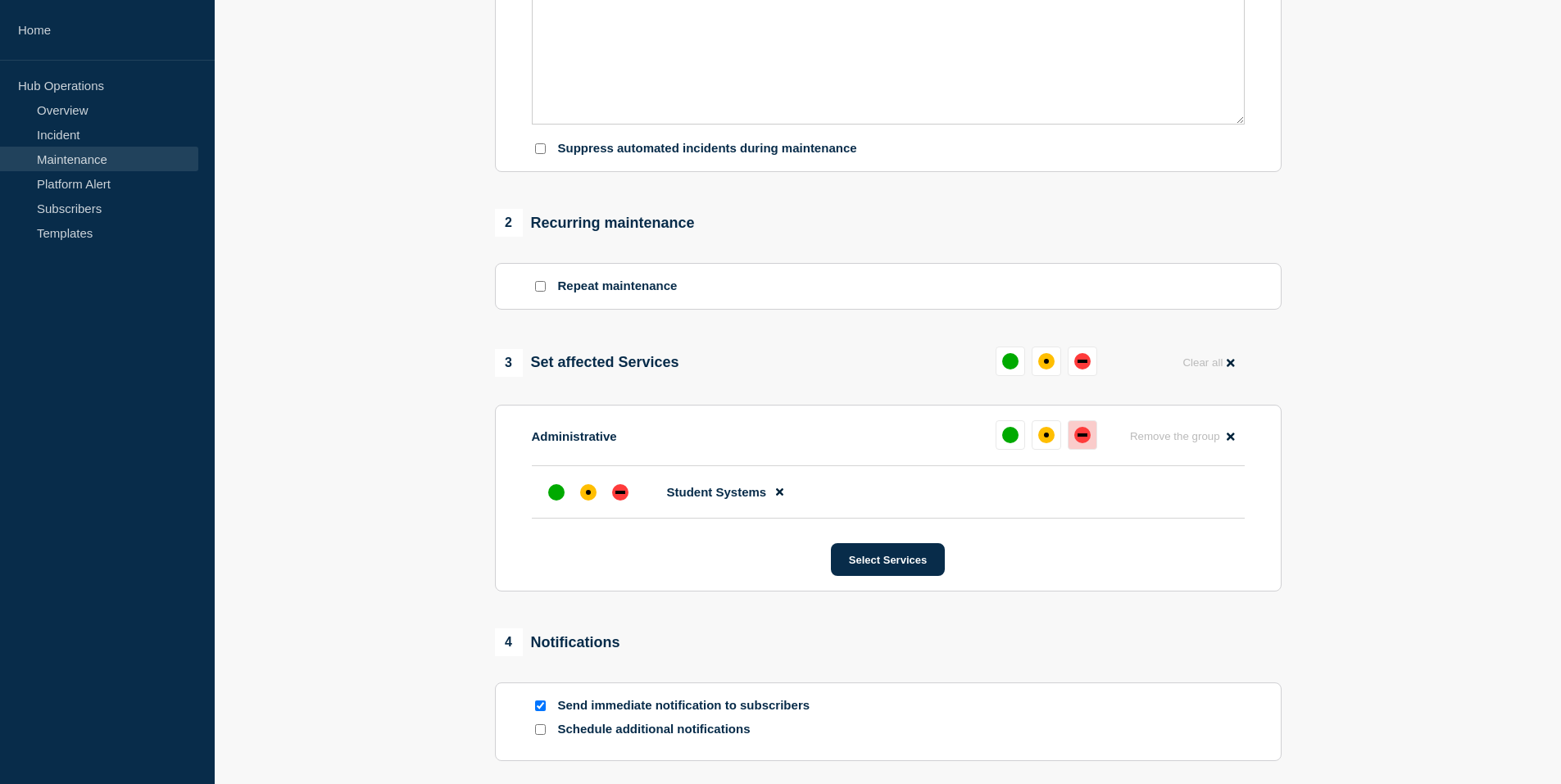
click at [1091, 433] on button at bounding box center [1082, 435] width 30 height 30
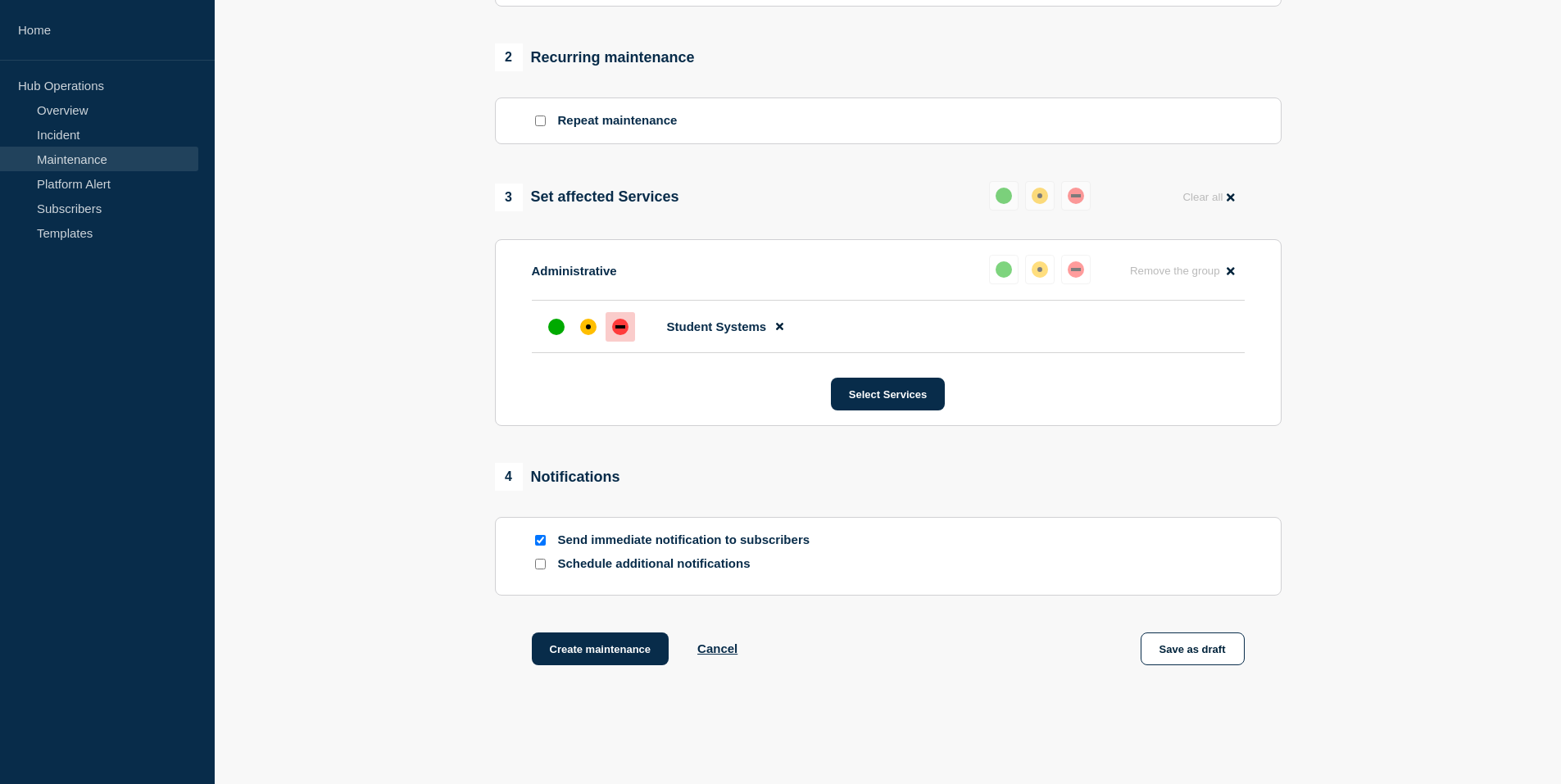
scroll to position [730, 0]
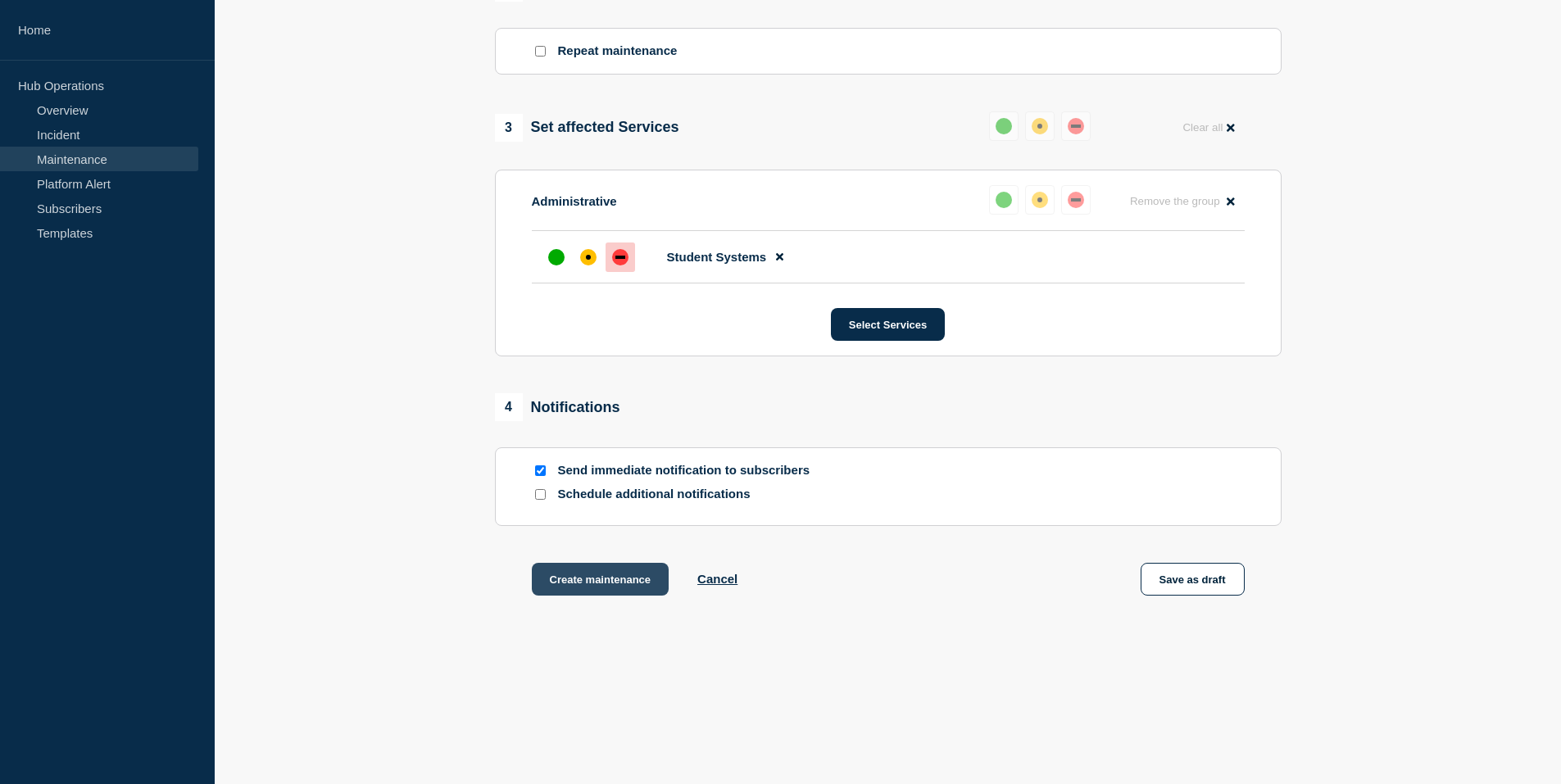
click at [599, 580] on button "Create maintenance" at bounding box center [601, 578] width 138 height 33
